Goal: Information Seeking & Learning: Check status

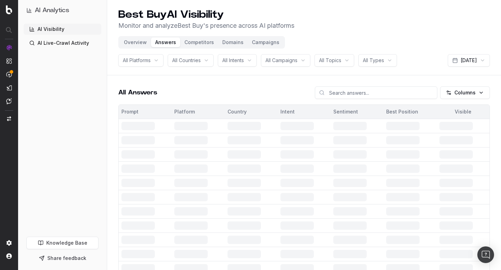
click at [388, 57] on html "AI Analytics AI Visibility AI Live-Crawl Activity Knowledge Base Share feedback…" at bounding box center [250, 135] width 501 height 270
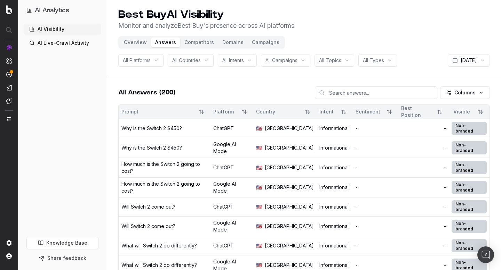
click at [389, 64] on html "AI Analytics AI Visibility AI Live-Crawl Activity Knowledge Base Share feedback…" at bounding box center [250, 135] width 501 height 270
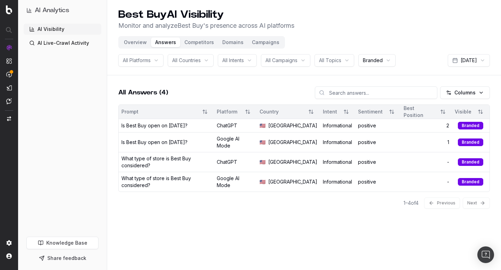
click at [383, 65] on html "AI Analytics AI Visibility AI Live-Crawl Activity Knowledge Base Share feedback…" at bounding box center [250, 135] width 501 height 270
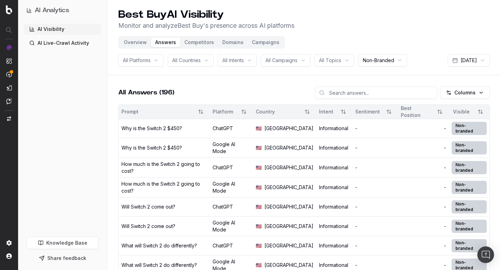
click at [133, 47] on div "Overview Answers Competitors Domains Campaigns" at bounding box center [201, 42] width 167 height 13
click at [132, 46] on button "Overview" at bounding box center [135, 43] width 31 height 10
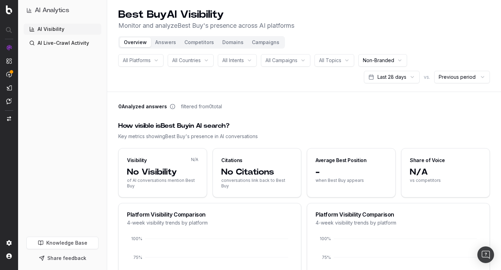
click at [327, 116] on div "How visible is Best Buy in AI search? Key metrics showing Best Buy 's presence …" at bounding box center [303, 130] width 371 height 35
